Goal: Task Accomplishment & Management: Complete application form

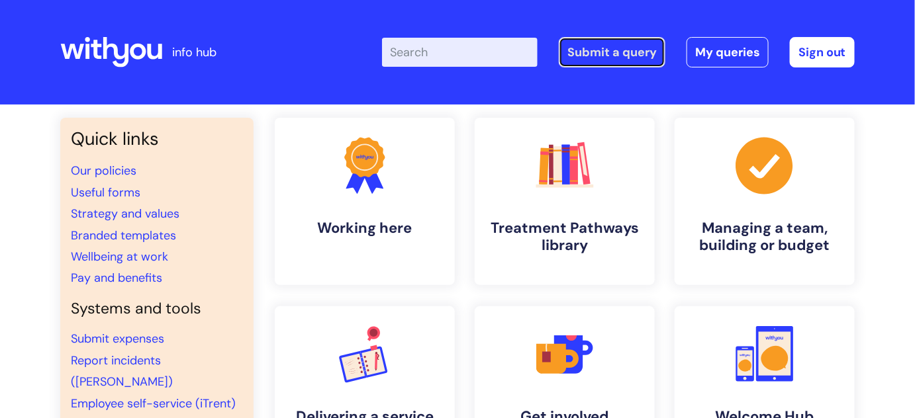
click at [598, 45] on link "Submit a query" at bounding box center [612, 52] width 107 height 30
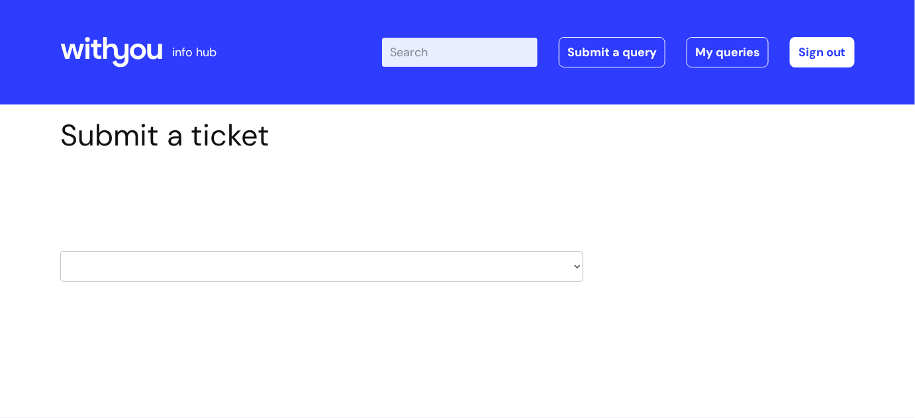
click at [566, 265] on select "HR / People IT and Support Clinical Drug Alerts Finance Accounts Data Support T…" at bounding box center [321, 267] width 523 height 30
select select "data_support_team"
click at [60, 252] on select "HR / People IT and Support Clinical Drug Alerts Finance Accounts Data Support T…" at bounding box center [321, 267] width 523 height 30
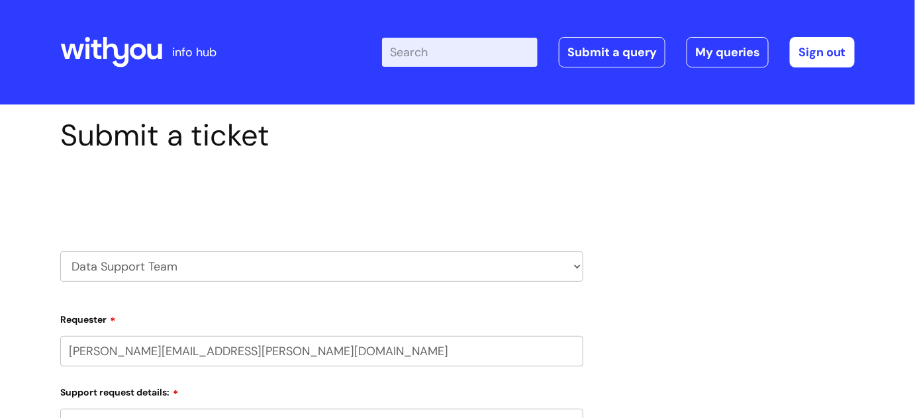
select select "80004286551"
click at [560, 266] on select "HR / People IT and Support Clinical Drug Alerts Finance Accounts Data Support T…" at bounding box center [321, 267] width 523 height 30
select select "data_protection"
click at [60, 252] on select "HR / People IT and Support Clinical Drug Alerts Finance Accounts Data Support T…" at bounding box center [321, 267] width 523 height 30
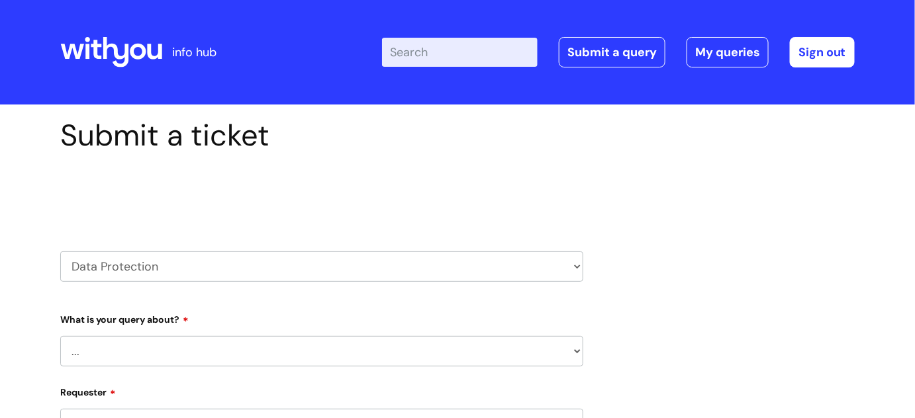
select select "80004286551"
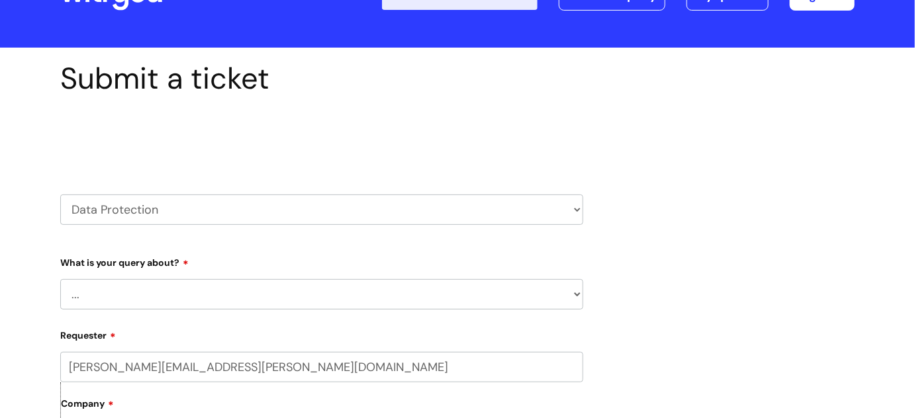
scroll to position [60, 0]
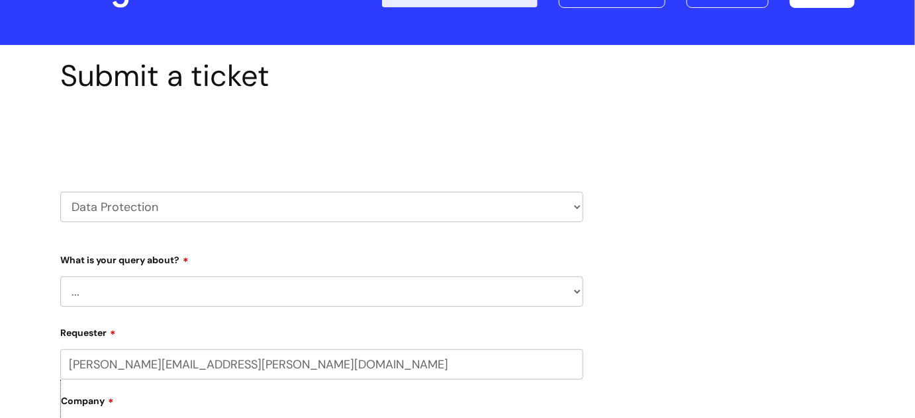
click at [256, 296] on select "... Data Protection Impact Assessment IG/Data breach Information Sharing Agreem…" at bounding box center [321, 292] width 523 height 30
click at [565, 203] on select "HR / People IT and Support Clinical Drug Alerts Finance Accounts Data Support T…" at bounding box center [321, 207] width 523 height 30
select select "systems"
click at [60, 192] on select "HR / People IT and Support Clinical Drug Alerts Finance Accounts Data Support T…" at bounding box center [321, 207] width 523 height 30
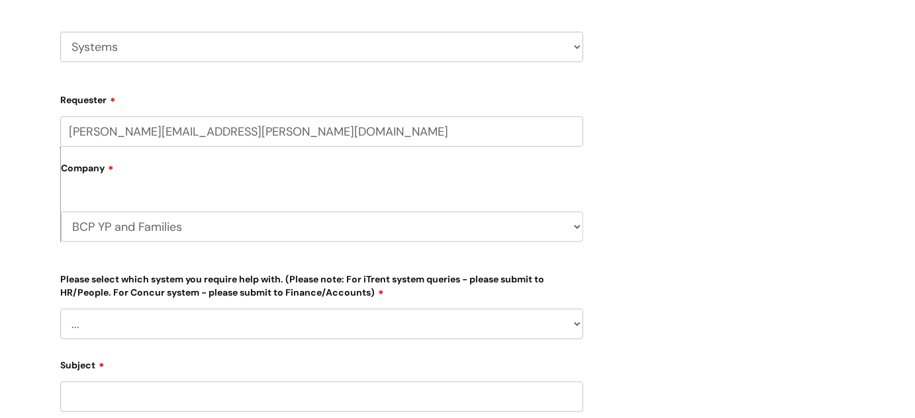
scroll to position [240, 0]
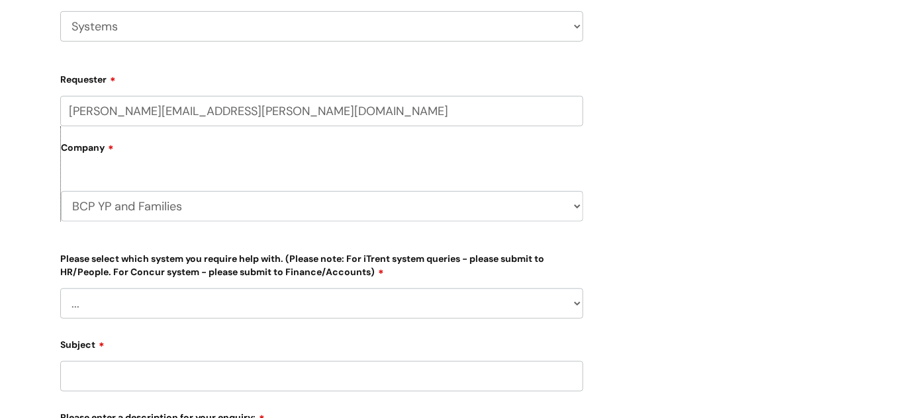
click at [160, 291] on select "... [PERSON_NAME] Helpdesk [DATE][DOMAIN_NAME] Nebula fault ILLY CarePath fault…" at bounding box center [321, 304] width 523 height 30
select select "[PERSON_NAME]"
click at [60, 289] on select "... [PERSON_NAME] Helpdesk [DATE][DOMAIN_NAME] Nebula fault ILLY CarePath fault…" at bounding box center [321, 304] width 523 height 30
click at [182, 364] on select "... Login required Data report assistance Reporting a fault" at bounding box center [327, 372] width 512 height 30
click at [183, 368] on select "... Login required Data report assistance Reporting a fault" at bounding box center [327, 372] width 512 height 30
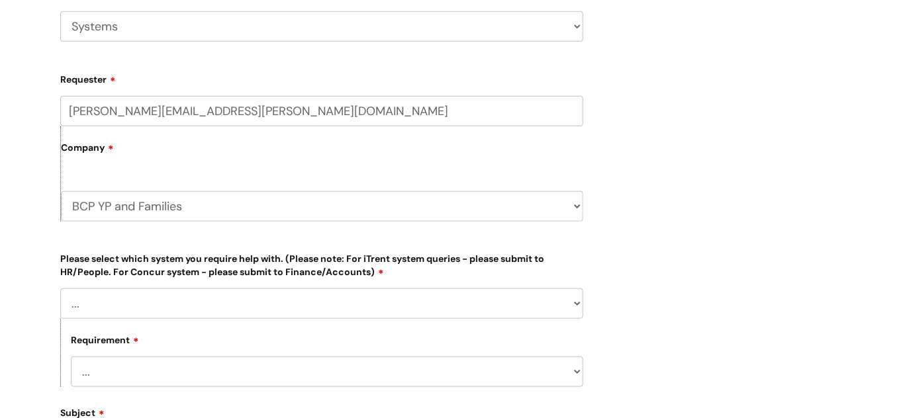
click at [258, 361] on select "... Login required Data report assistance Reporting a fault" at bounding box center [327, 372] width 512 height 30
select select "Reporting a fault"
click at [71, 357] on select "... Login required Data report assistance Reporting a fault" at bounding box center [327, 372] width 512 height 30
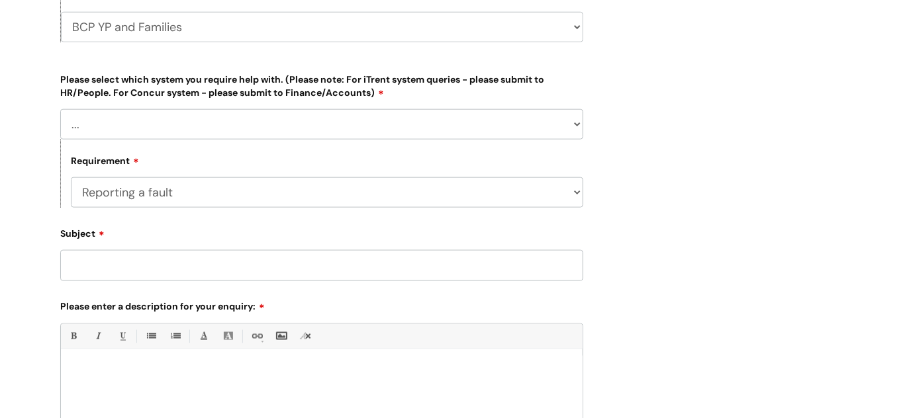
scroll to position [421, 0]
click at [140, 261] on input "Subject" at bounding box center [321, 264] width 523 height 30
type input "Staff member"
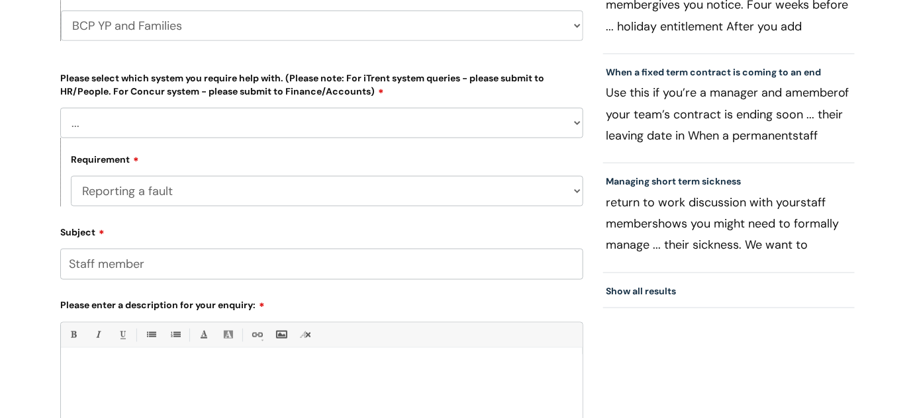
click at [102, 387] on div at bounding box center [322, 400] width 522 height 91
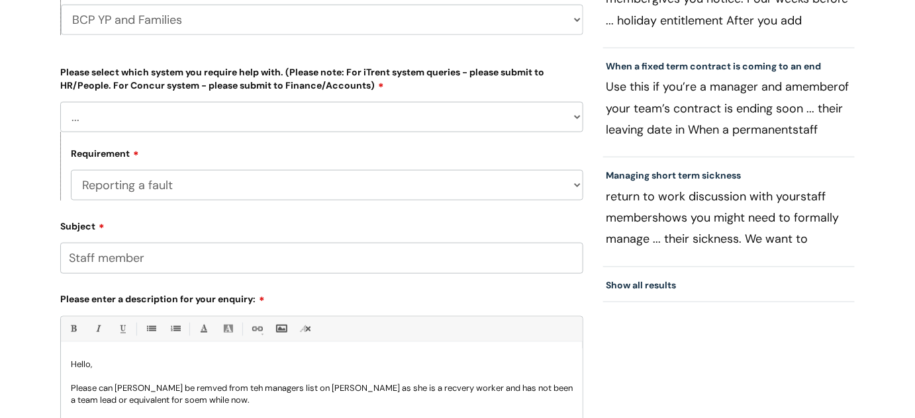
scroll to position [439, 0]
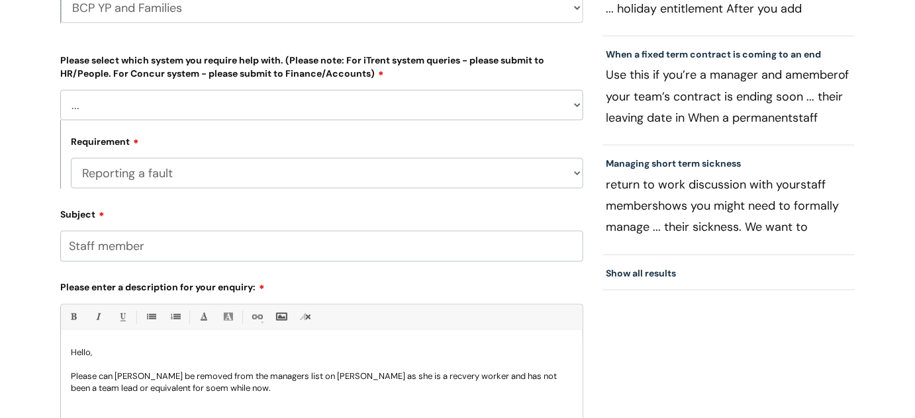
click at [311, 377] on p "Please can [PERSON_NAME] be removed from the managers list on [PERSON_NAME] as …" at bounding box center [322, 383] width 502 height 24
click at [327, 390] on p "Please can [PERSON_NAME] be removed from the managers list for notifications on…" at bounding box center [322, 383] width 502 height 24
click at [378, 377] on p "Please can [PERSON_NAME] be removed from the managers list for notifications on…" at bounding box center [322, 383] width 502 height 24
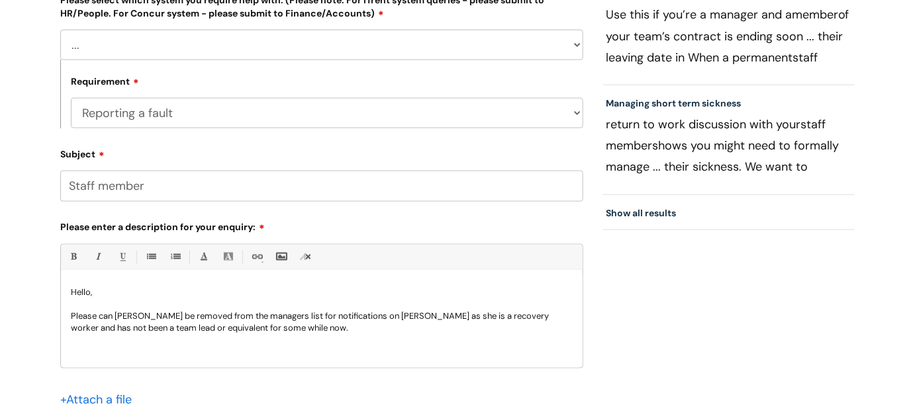
click at [293, 330] on p "Please can [PERSON_NAME] be removed from the managers list for notifications on…" at bounding box center [322, 322] width 502 height 24
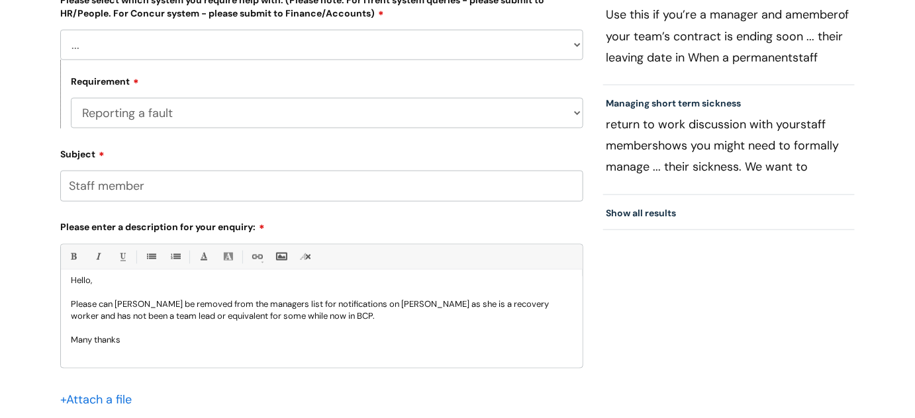
scroll to position [0, 0]
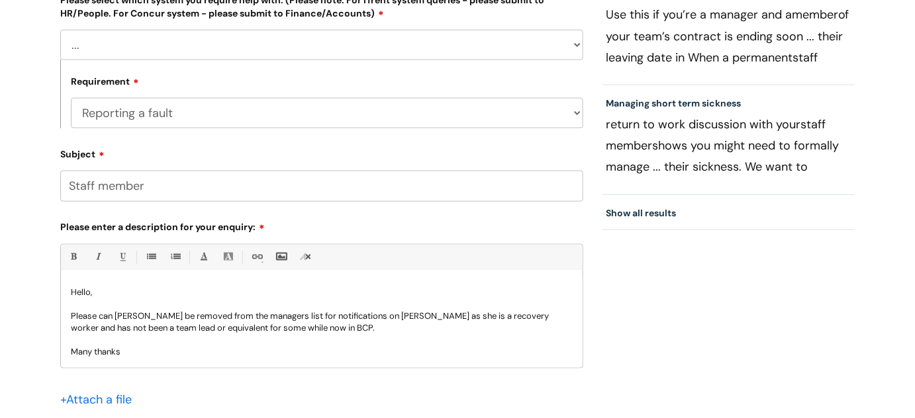
click at [324, 330] on p "Please can [PERSON_NAME] be removed from the managers list for notifications on…" at bounding box center [322, 322] width 502 height 24
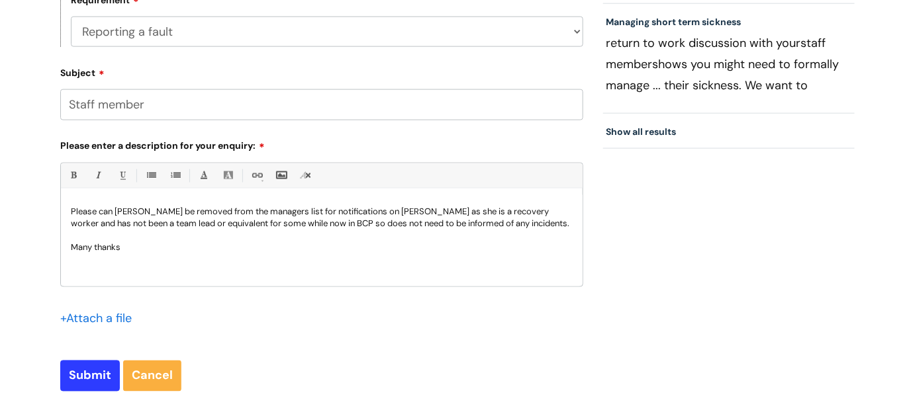
scroll to position [679, 0]
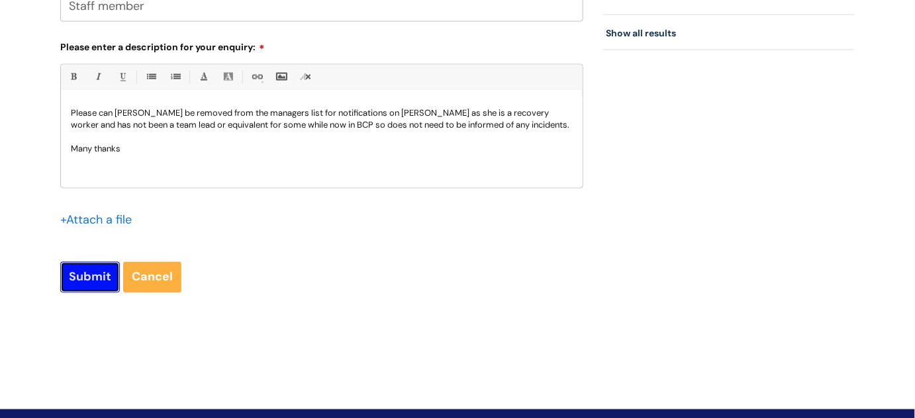
click at [81, 269] on input "Submit" at bounding box center [90, 277] width 60 height 30
type input "Please Wait..."
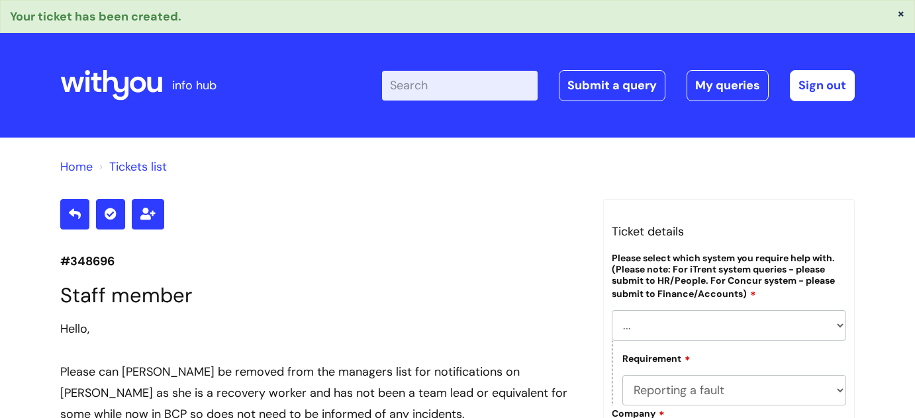
select select "[PERSON_NAME]"
select select "Reporting a fault"
